Goal: Task Accomplishment & Management: Complete application form

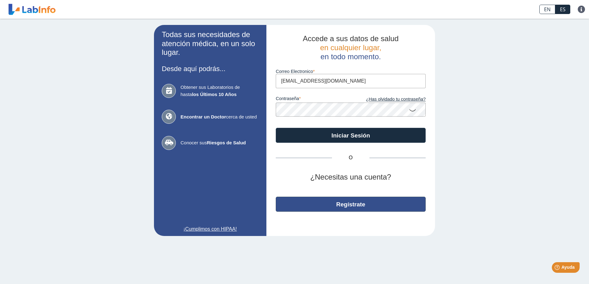
click at [369, 203] on button "Regístrate" at bounding box center [351, 204] width 150 height 15
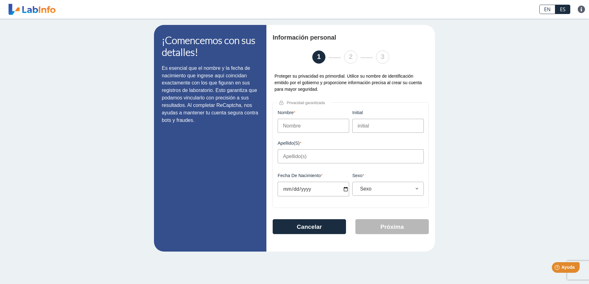
click at [294, 126] on input "Nombre" at bounding box center [312, 126] width 71 height 14
type input "[PERSON_NAME]"
type input "A"
click at [289, 155] on input "Apellido(s)" at bounding box center [350, 156] width 146 height 14
type input "[PERSON_NAME]"
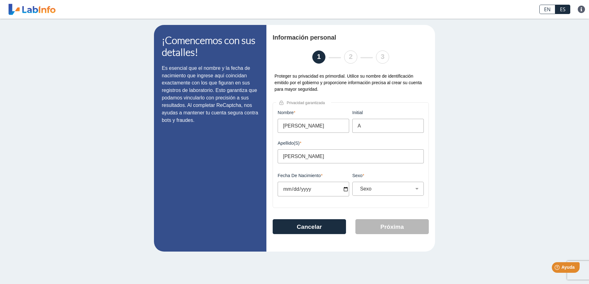
click at [287, 191] on input "Fecha de Nacimiento" at bounding box center [312, 189] width 71 height 15
type input "[DATE]"
click at [374, 192] on select "Sexo Masculino Femenino" at bounding box center [390, 189] width 66 height 6
select select "M"
click at [357, 186] on select "Sexo Masculino Femenino" at bounding box center [390, 189] width 66 height 6
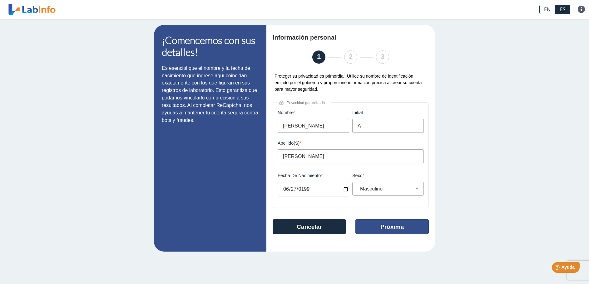
click at [387, 229] on button "Próxima" at bounding box center [391, 226] width 73 height 15
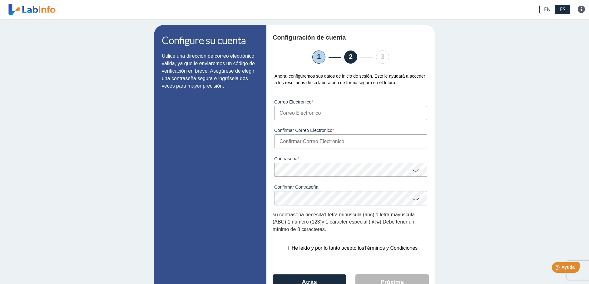
click at [303, 114] on input "Correo Electronico" at bounding box center [350, 113] width 153 height 14
type input "[EMAIL_ADDRESS][DOMAIN_NAME]"
click at [289, 142] on input "Confirmar Correo Electronico" at bounding box center [350, 141] width 153 height 14
type input "[EMAIL_ADDRESS][DOMAIN_NAME]"
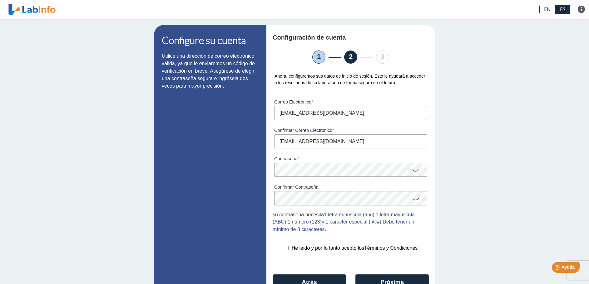
click at [412, 171] on icon at bounding box center [415, 170] width 7 height 12
click at [412, 200] on icon at bounding box center [415, 199] width 7 height 12
click at [284, 250] on input "checkbox" at bounding box center [286, 248] width 5 height 5
checkbox input "true"
click at [377, 280] on button "Próxima" at bounding box center [391, 282] width 73 height 15
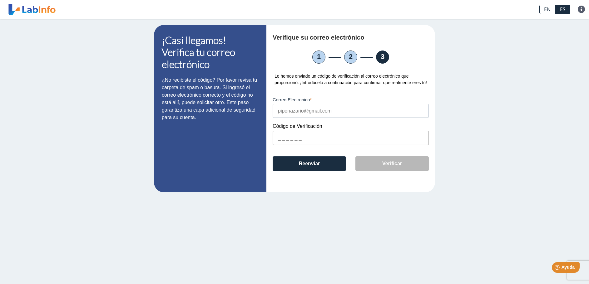
click at [278, 140] on input "text" at bounding box center [350, 138] width 156 height 14
type input "BA050C"
click at [364, 165] on button "Verificar" at bounding box center [391, 163] width 73 height 15
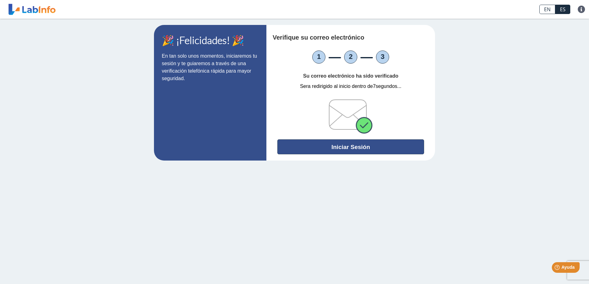
click at [359, 148] on button "Iniciar Sesión" at bounding box center [350, 146] width 147 height 15
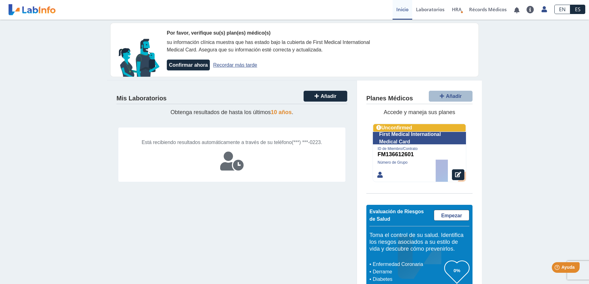
click at [275, 192] on button "SUBIR" at bounding box center [231, 187] width 231 height 10
click at [232, 64] on link "Recordar más tarde" at bounding box center [235, 64] width 44 height 5
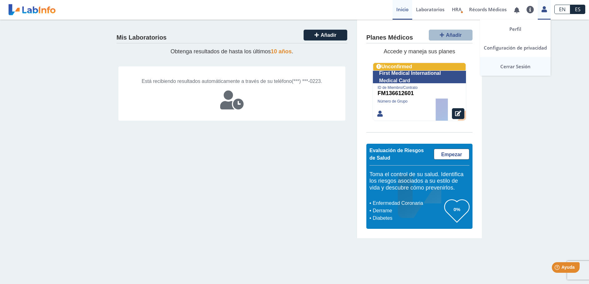
click at [524, 66] on link "Cerrar Sesión" at bounding box center [515, 66] width 71 height 19
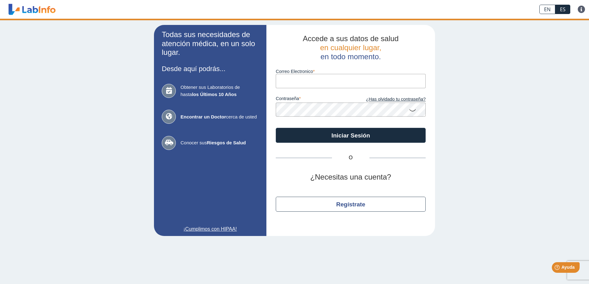
type input "[EMAIL_ADDRESS][DOMAIN_NAME]"
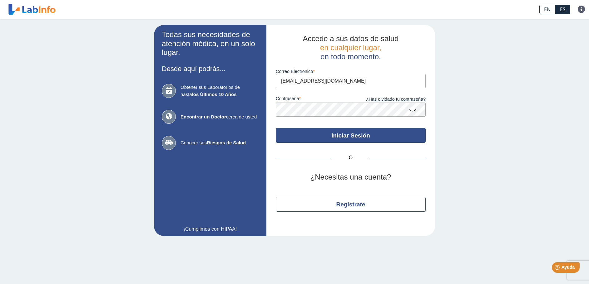
click at [319, 135] on button "Iniciar Sesión" at bounding box center [351, 135] width 150 height 15
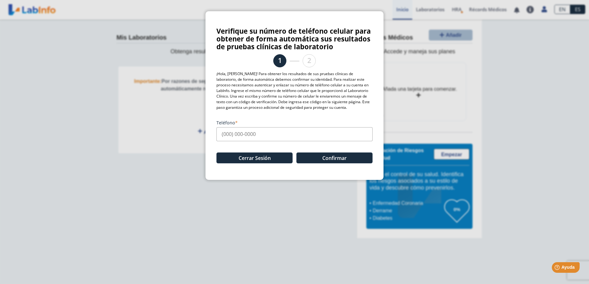
click at [223, 134] on input "Teléfono" at bounding box center [294, 134] width 156 height 14
type input "(1"
type input "[PHONE_NUMBER]"
click at [326, 157] on button "Confirmar" at bounding box center [334, 158] width 76 height 11
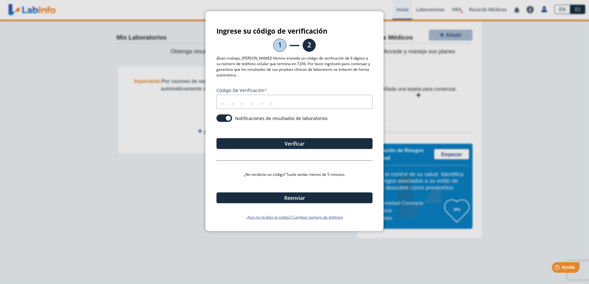
click at [222, 103] on input "Código de verificación" at bounding box center [294, 102] width 156 height 14
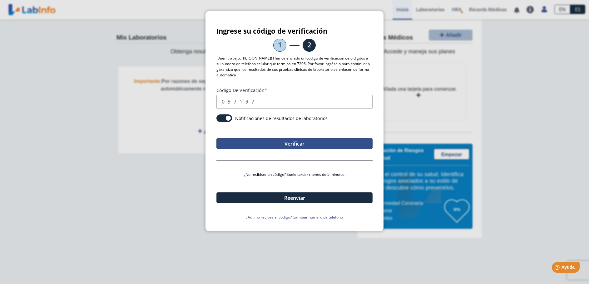
type input "097197"
click at [268, 142] on button "Verificar" at bounding box center [294, 143] width 156 height 11
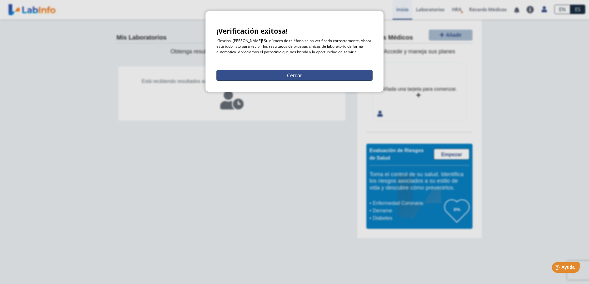
click at [281, 76] on button "Cerrar" at bounding box center [294, 75] width 156 height 11
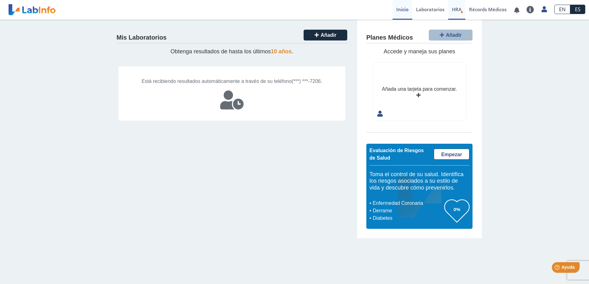
click at [458, 9] on span "HRA" at bounding box center [457, 9] width 10 height 6
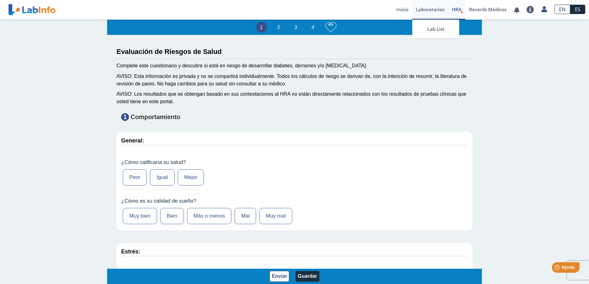
click at [426, 6] on link "Laboratorios" at bounding box center [430, 10] width 36 height 20
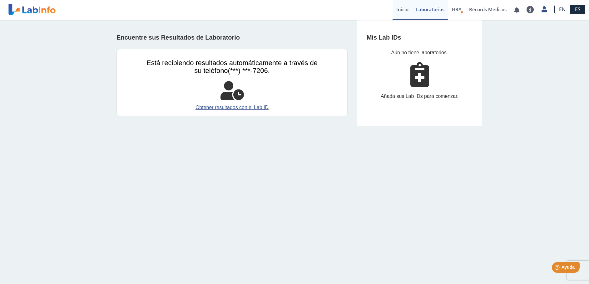
click at [401, 10] on link "Inicio" at bounding box center [402, 10] width 20 height 20
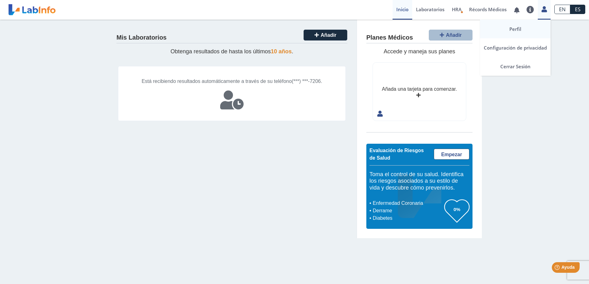
click at [518, 29] on link "Perfil" at bounding box center [515, 29] width 71 height 19
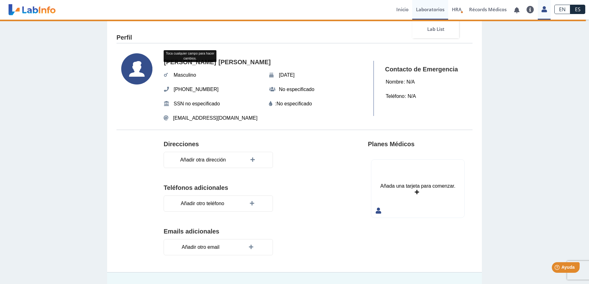
click at [432, 8] on link "Laboratorios" at bounding box center [430, 10] width 36 height 20
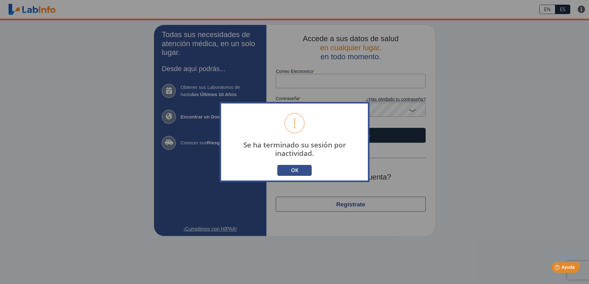
type input "[EMAIL_ADDRESS][DOMAIN_NAME]"
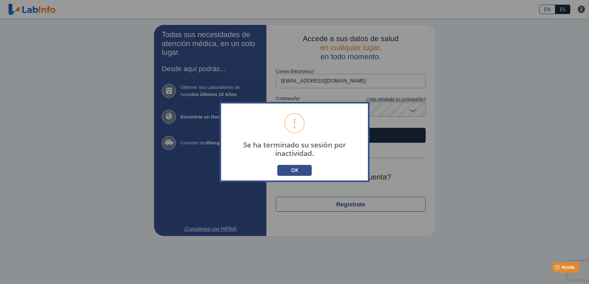
click at [293, 169] on button "OK" at bounding box center [294, 170] width 34 height 11
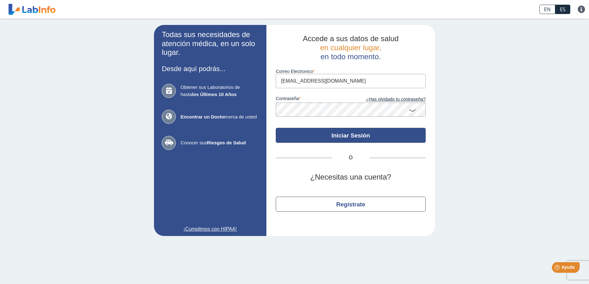
click at [353, 135] on button "Iniciar Sesión" at bounding box center [351, 135] width 150 height 15
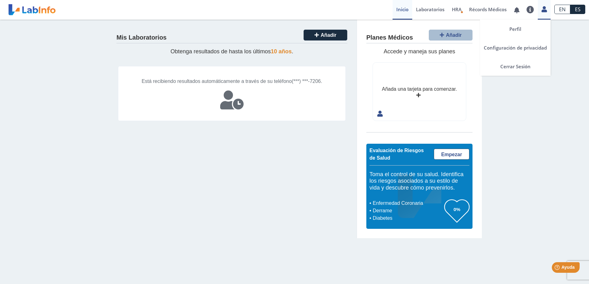
click at [542, 11] on icon at bounding box center [543, 9] width 5 height 5
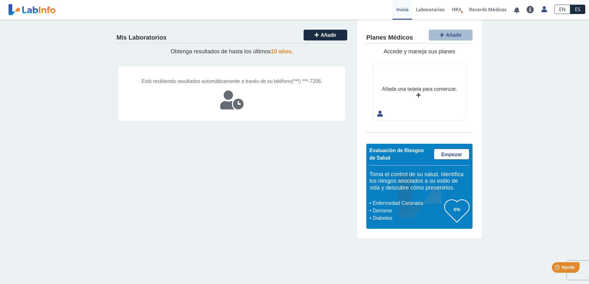
click at [270, 153] on div "Mis Laboratorios Añadir Obtenga resultados de hasta los últimos 10 años . Está …" at bounding box center [232, 129] width 250 height 219
click at [430, 11] on link "Laboratorios" at bounding box center [430, 10] width 36 height 20
